Goal: Transaction & Acquisition: Obtain resource

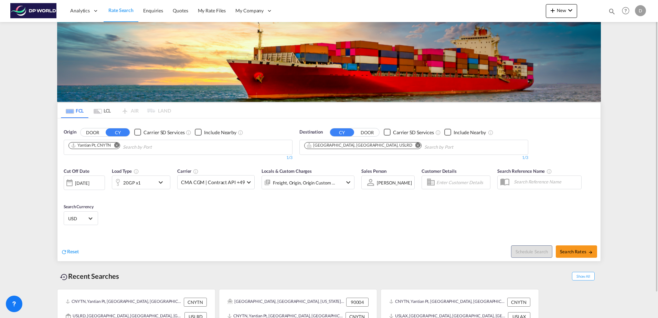
click at [118, 145] on md-icon "Remove" at bounding box center [116, 145] width 5 height 5
click at [118, 146] on input "Chips input." at bounding box center [101, 147] width 65 height 11
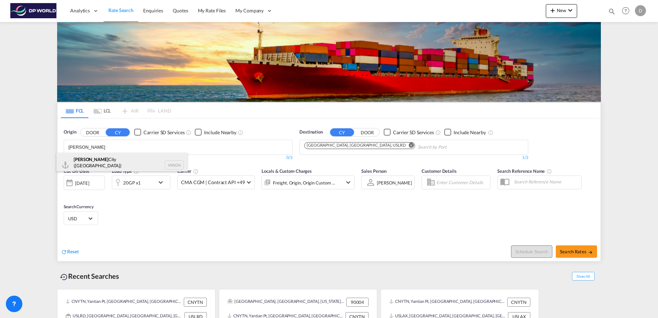
type input "[PERSON_NAME]"
click at [115, 162] on div "Ho Chi Minh City ([GEOGRAPHIC_DATA]) Viet Nam VNSGN" at bounding box center [121, 165] width 131 height 25
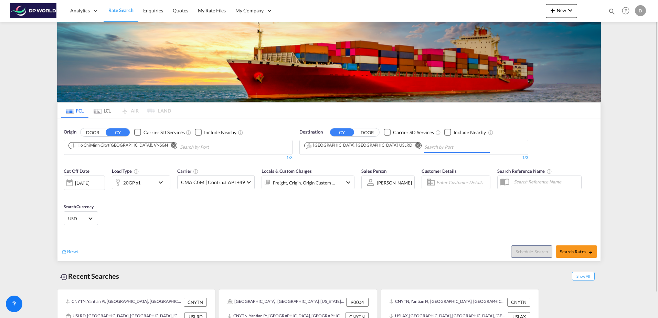
click at [416, 146] on md-icon "Remove" at bounding box center [418, 145] width 5 height 5
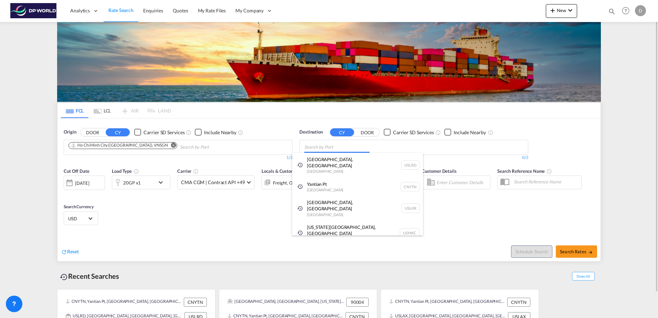
click at [353, 146] on body "Analytics Dashboard Rate Search Enquiries Quotes My Rate Files My Company" at bounding box center [329, 159] width 658 height 318
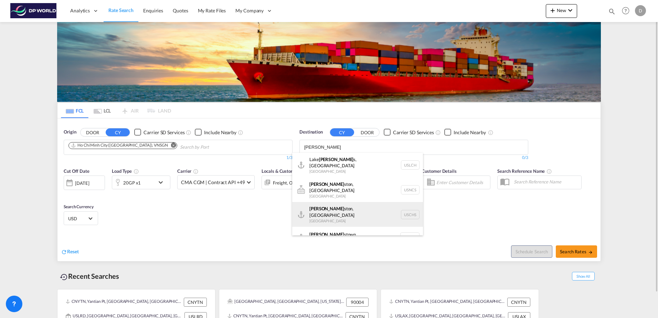
type input "[PERSON_NAME]"
click at [361, 202] on div "[PERSON_NAME], SC [GEOGRAPHIC_DATA] USCHS" at bounding box center [357, 214] width 131 height 25
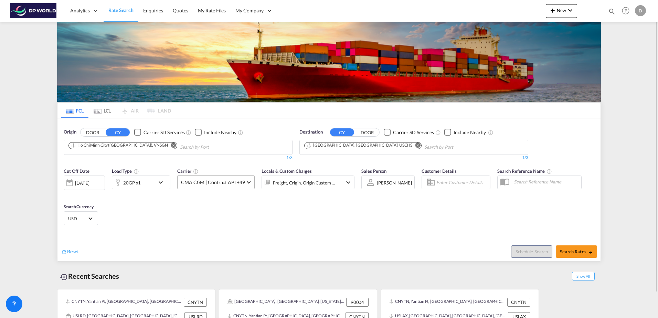
click at [210, 185] on span "CMA CGM | Contract API +49" at bounding box center [213, 182] width 64 height 7
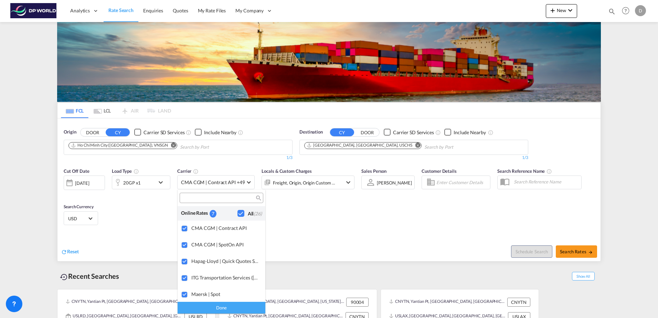
click at [403, 225] on md-backdrop at bounding box center [329, 159] width 658 height 318
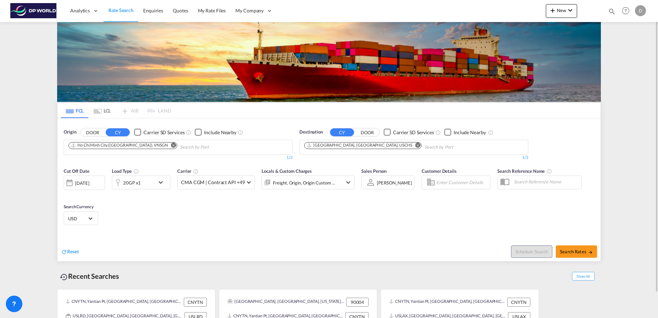
click at [89, 184] on div "[DATE]" at bounding box center [82, 183] width 14 height 6
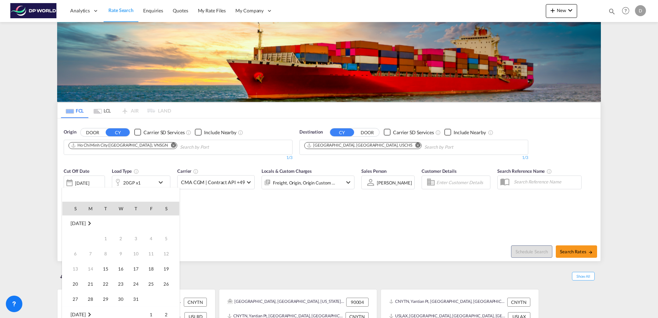
scroll to position [274, 0]
click at [139, 254] on span "16" at bounding box center [136, 254] width 14 height 14
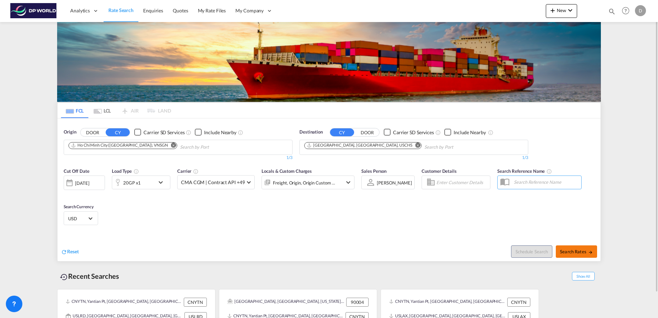
click at [593, 253] on md-icon "icon-arrow-right" at bounding box center [591, 252] width 5 height 5
type input "VNSGN to USCHS / [DATE]"
